Goal: Information Seeking & Learning: Learn about a topic

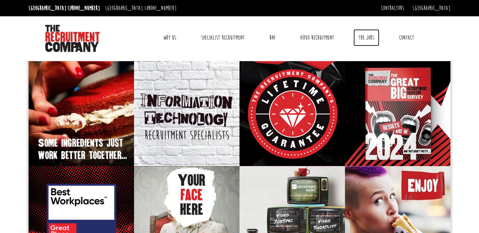
click at [367, 41] on link "The Jobs" at bounding box center [366, 37] width 26 height 17
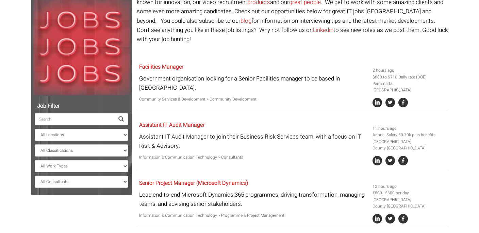
scroll to position [78, 0]
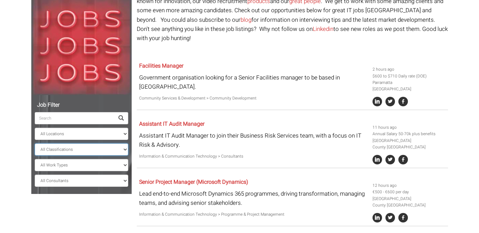
click at [86, 151] on select "All Classifications Banking & Financial Services Information & Communication Te…" at bounding box center [82, 150] width 94 height 12
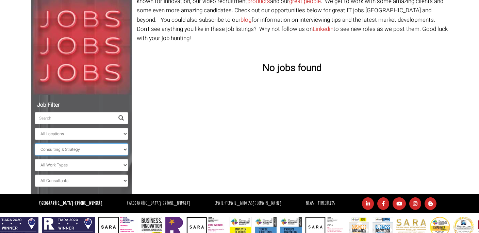
click at [77, 150] on select "All Classifications Banking & Financial Services Information & Communication Te…" at bounding box center [82, 150] width 94 height 12
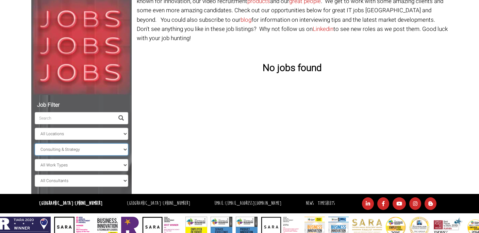
select select "Construction"
